Goal: Check status: Check status

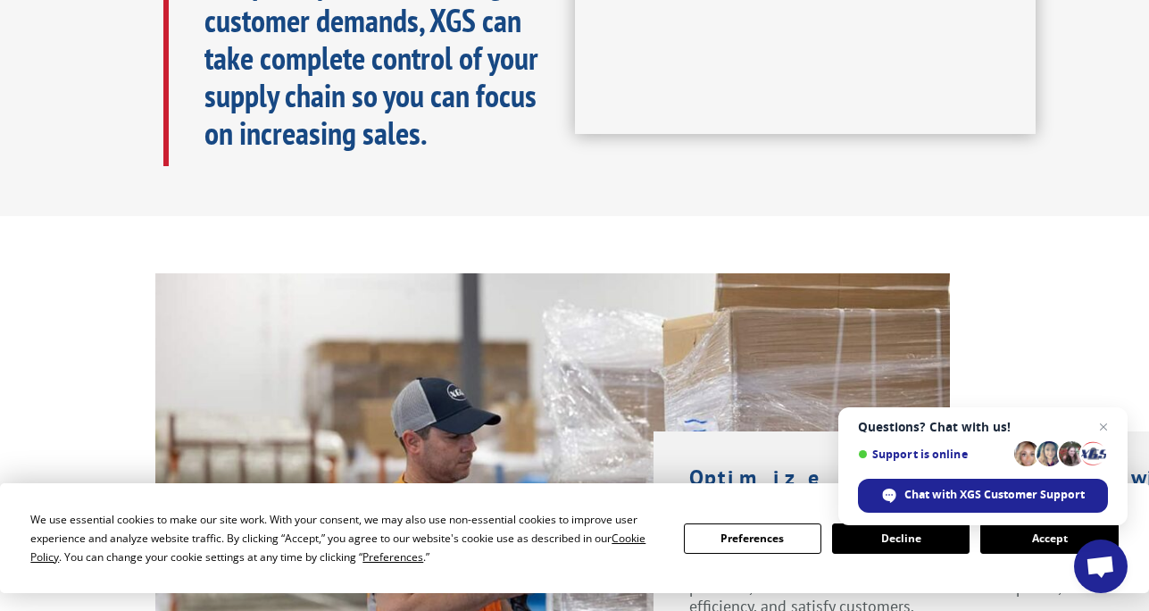
scroll to position [1036, 0]
click at [1099, 422] on span "Open chat" at bounding box center [1104, 427] width 22 height 22
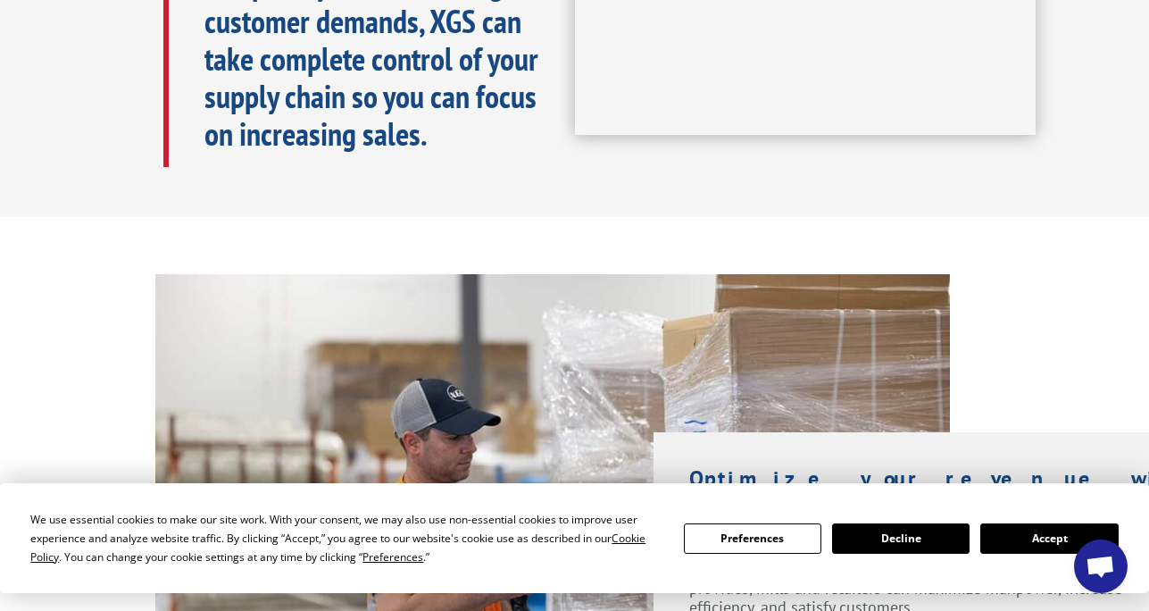
click at [1057, 541] on button "Accept" at bounding box center [1050, 538] width 138 height 30
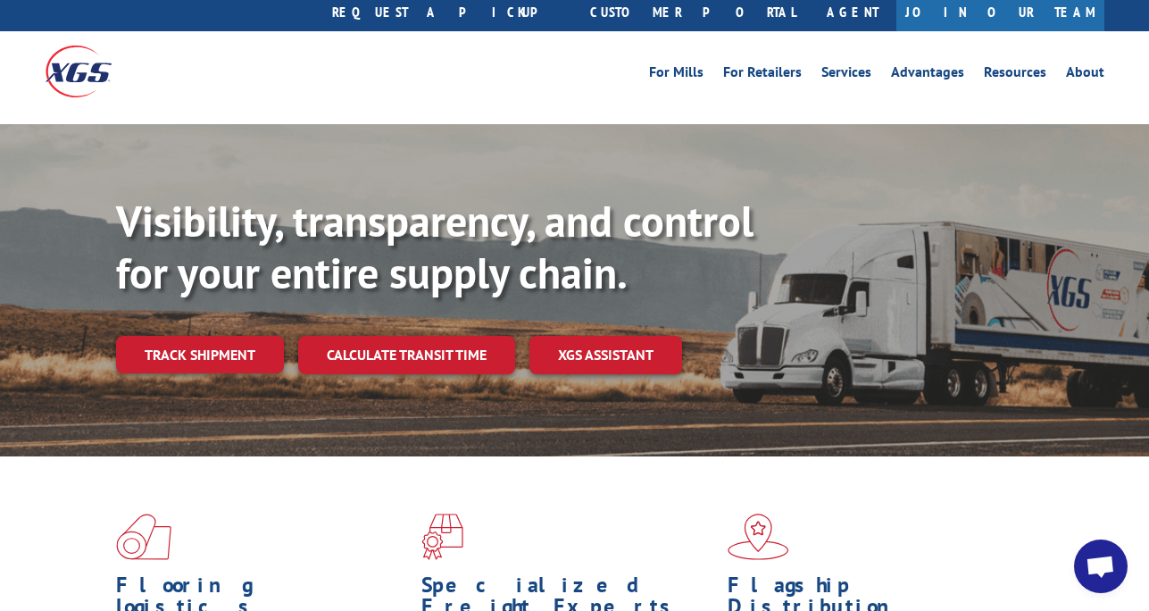
scroll to position [0, 0]
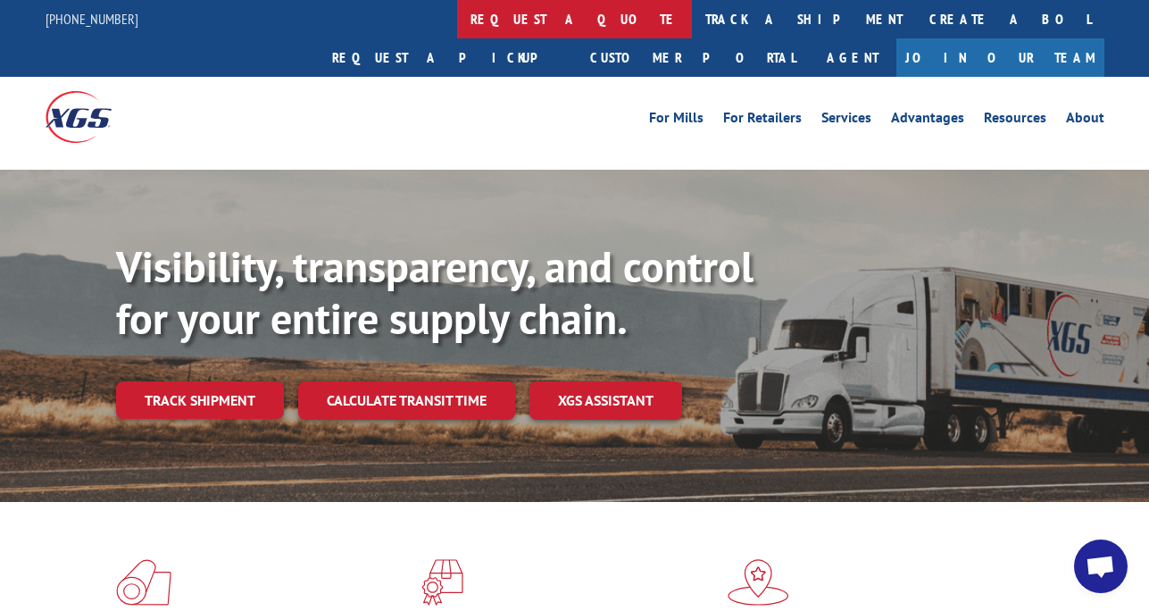
click at [457, 27] on link "request a quote" at bounding box center [574, 19] width 235 height 38
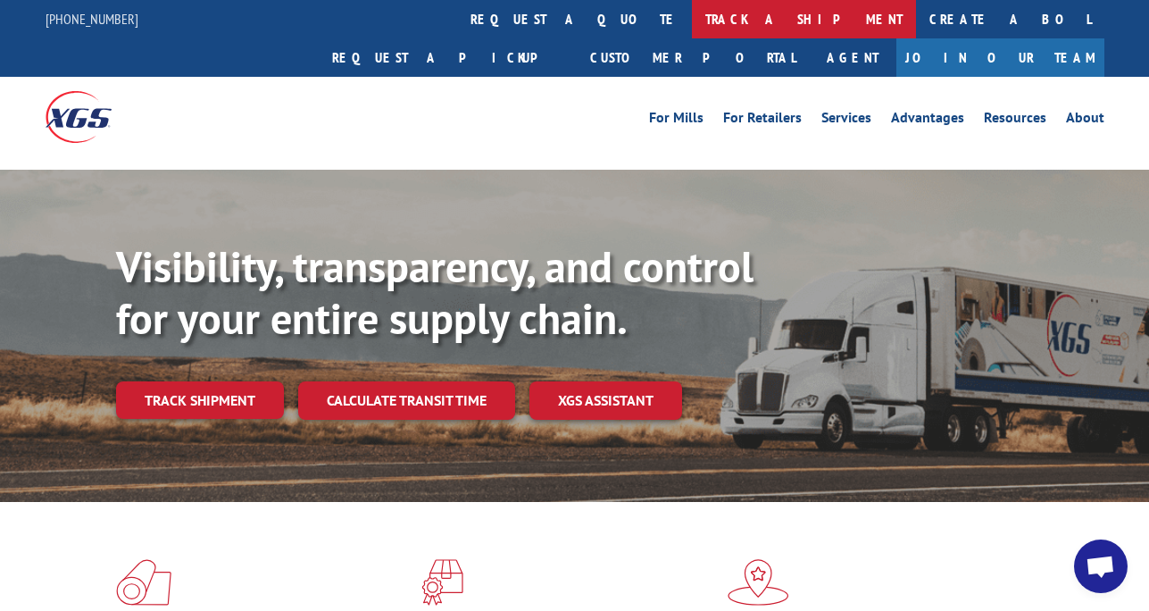
click at [692, 22] on link "track a shipment" at bounding box center [804, 19] width 224 height 38
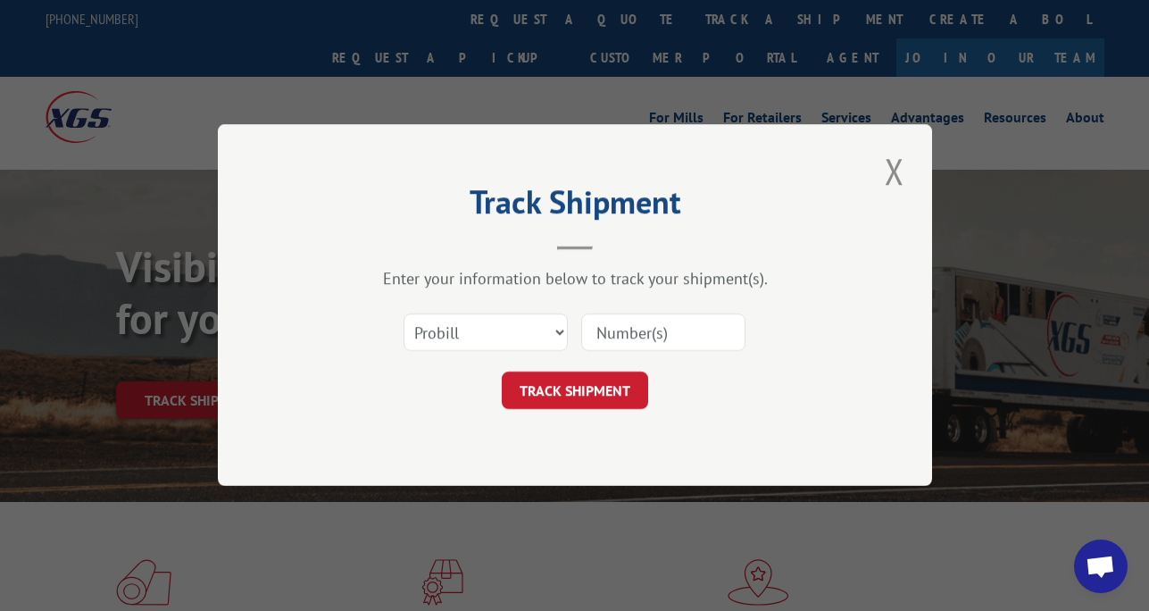
click at [631, 321] on input at bounding box center [663, 333] width 164 height 38
paste input "17537426"
type input "17537426"
click at [611, 397] on button "TRACK SHIPMENT" at bounding box center [575, 391] width 146 height 38
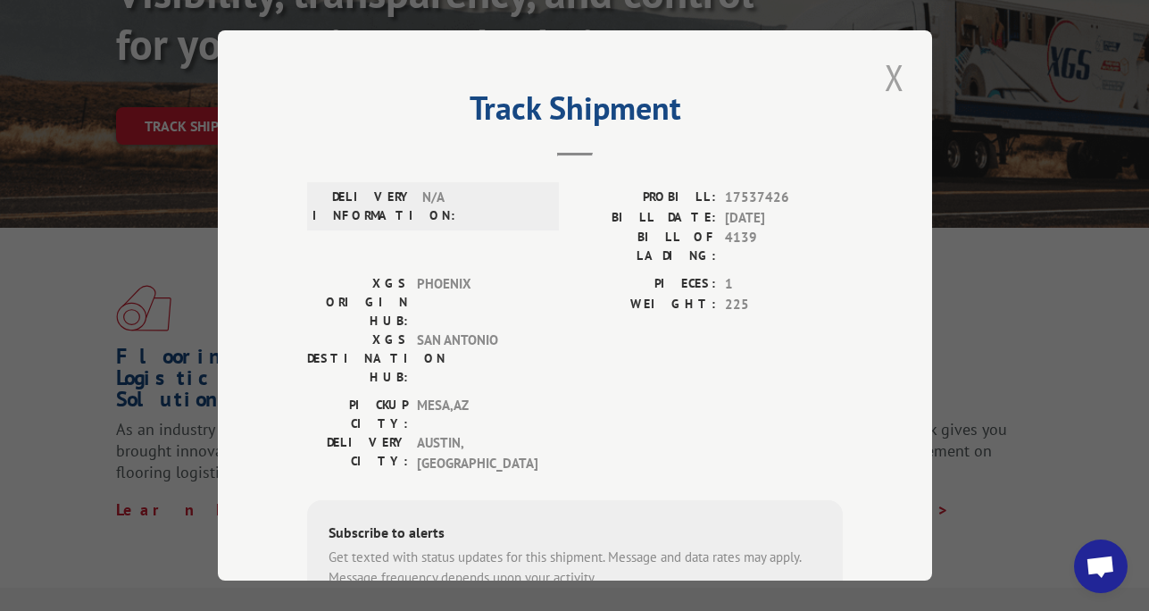
click at [897, 76] on button "Close modal" at bounding box center [895, 77] width 30 height 49
